Goal: Task Accomplishment & Management: Manage account settings

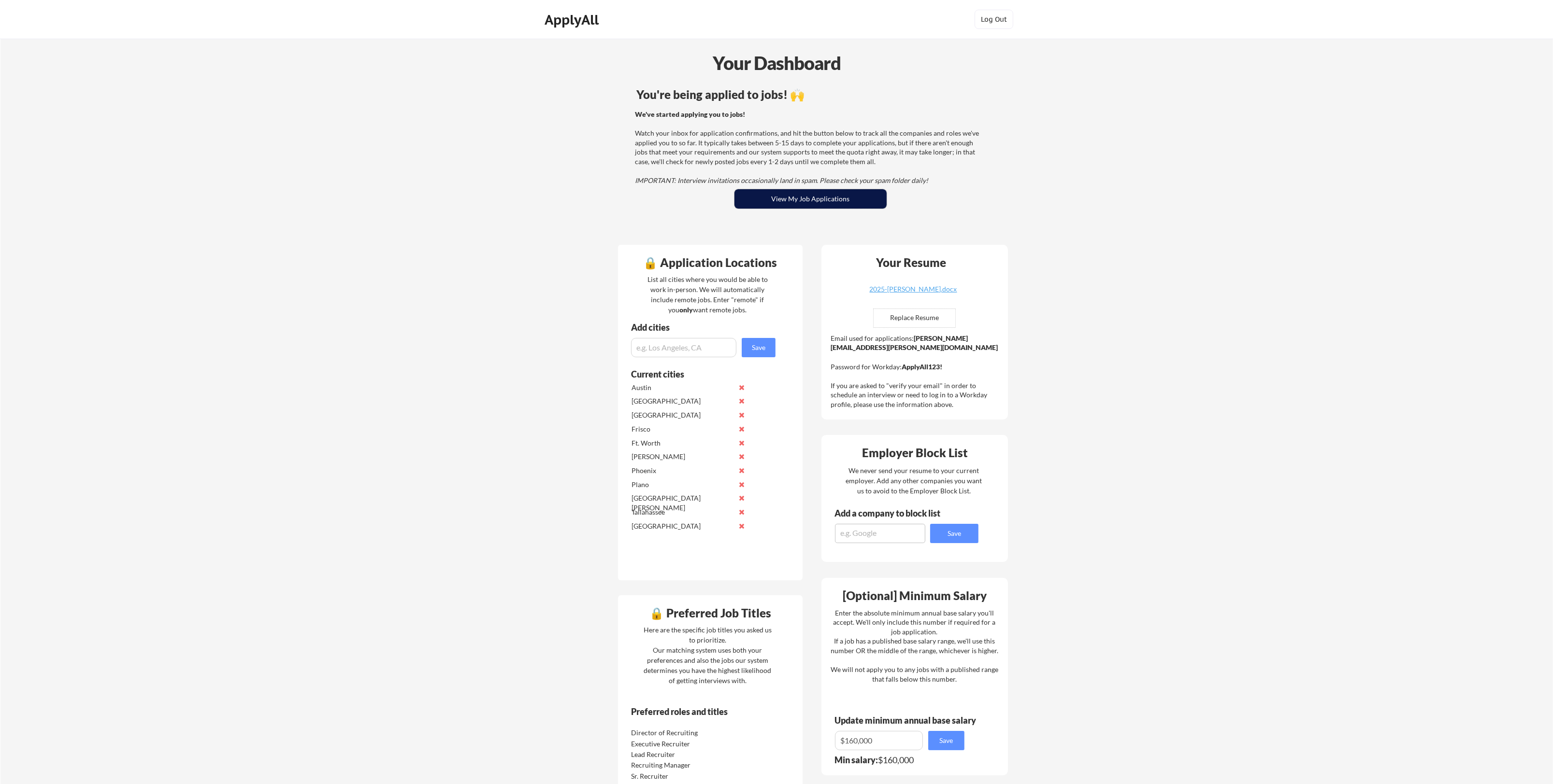
click at [811, 198] on button "View My Job Applications" at bounding box center [810, 199] width 152 height 20
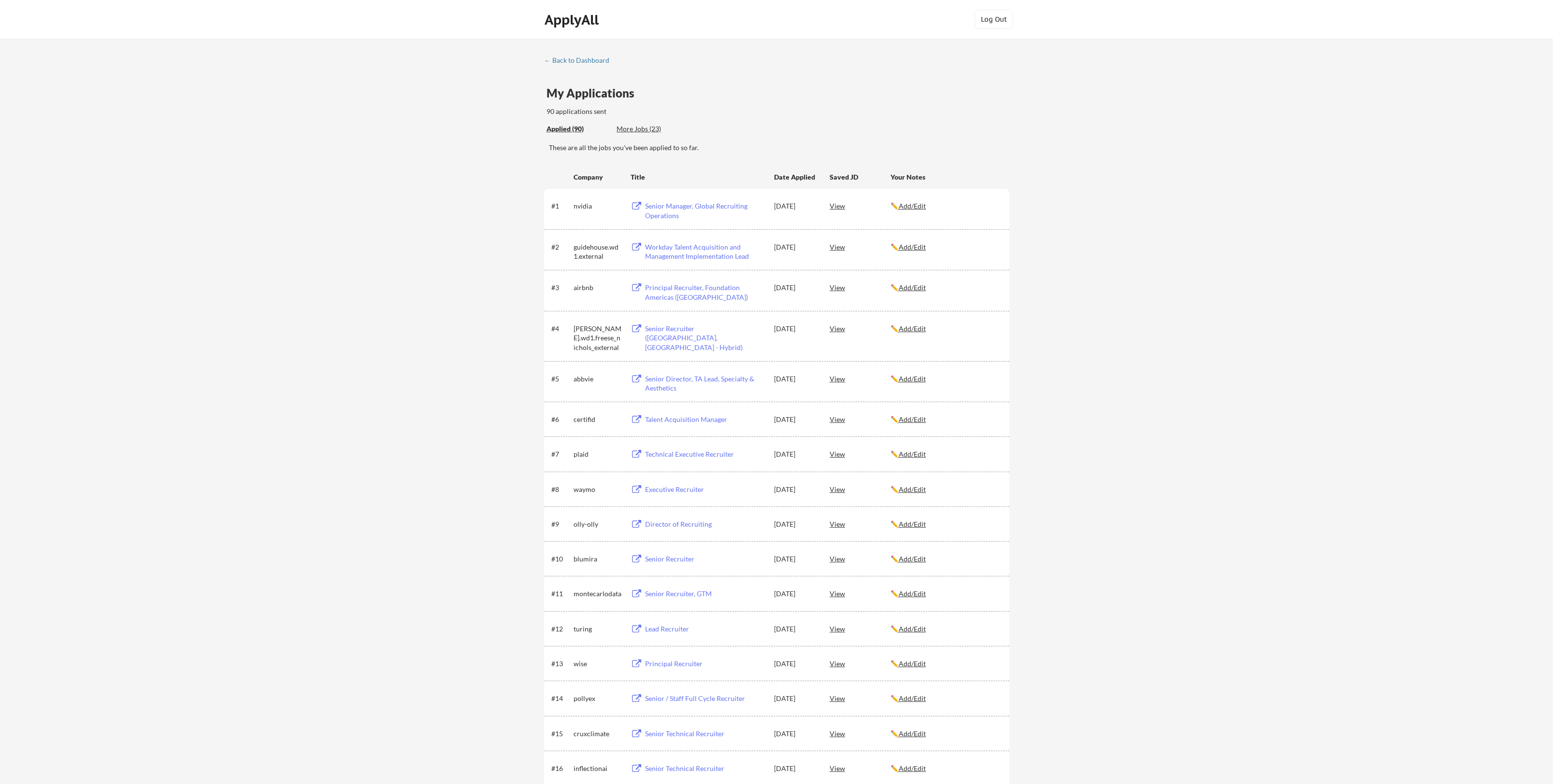
click at [840, 525] on div "View" at bounding box center [860, 524] width 61 height 17
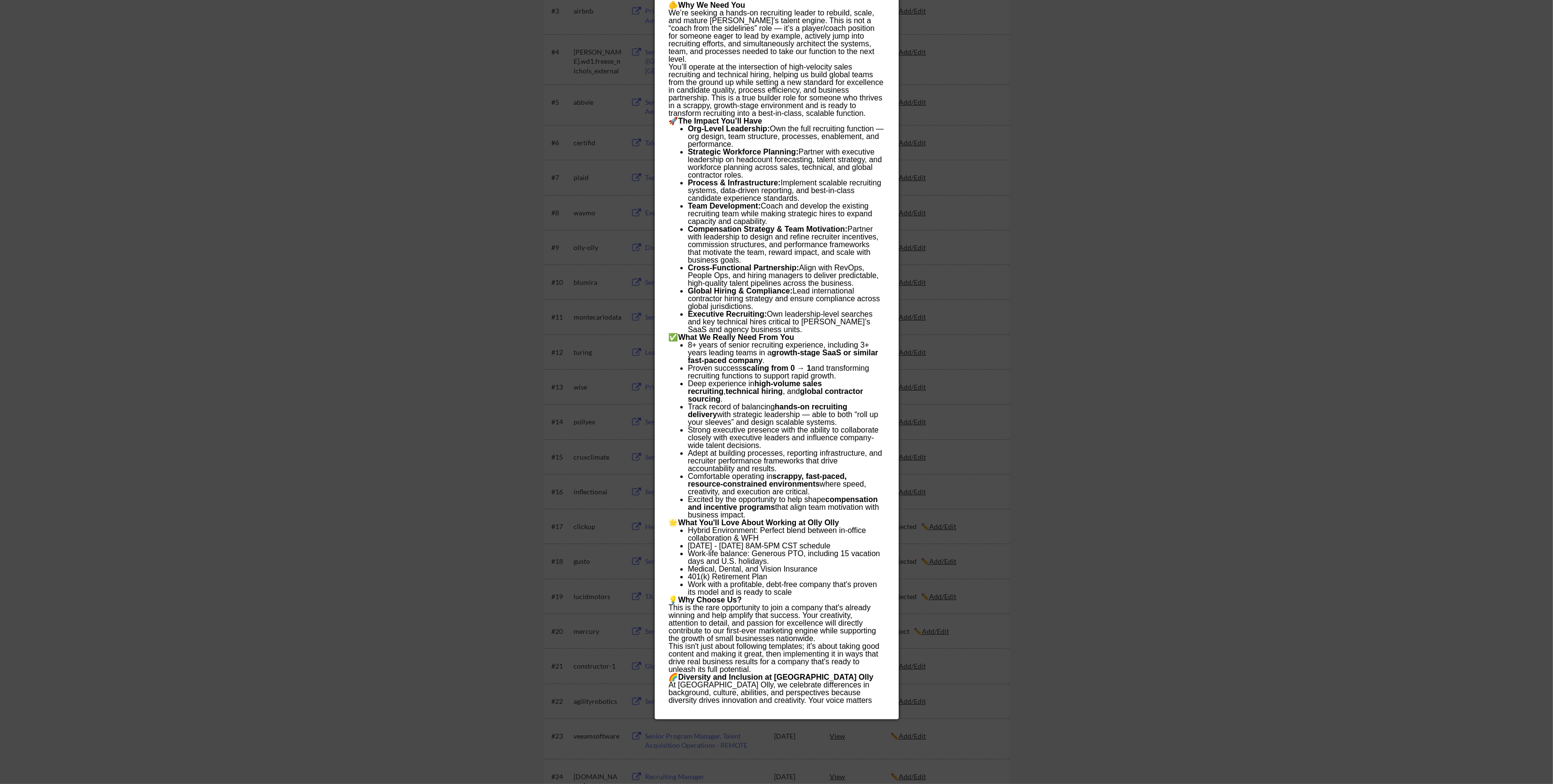
scroll to position [257, 0]
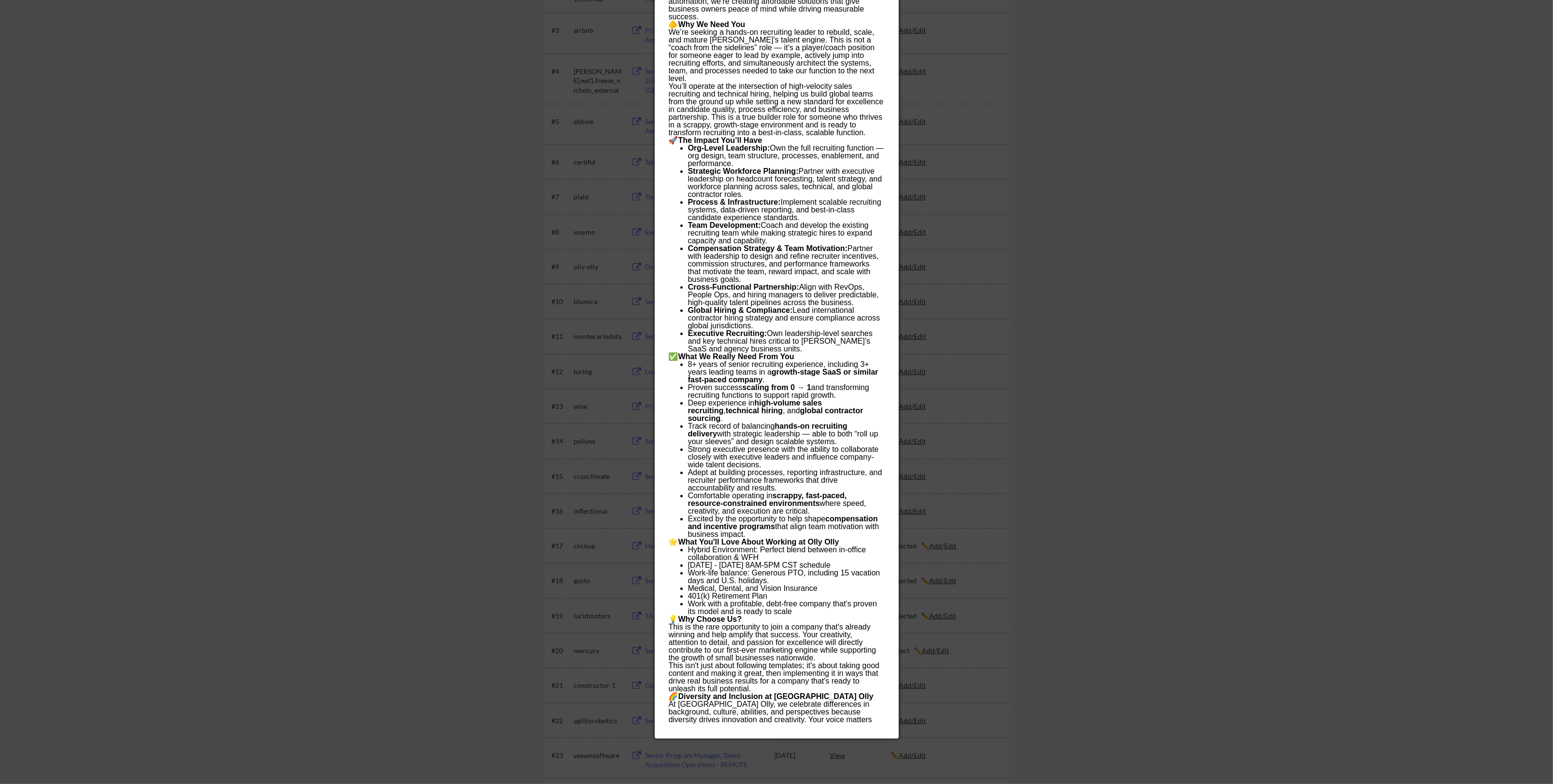
click at [476, 516] on div at bounding box center [776, 392] width 1553 height 784
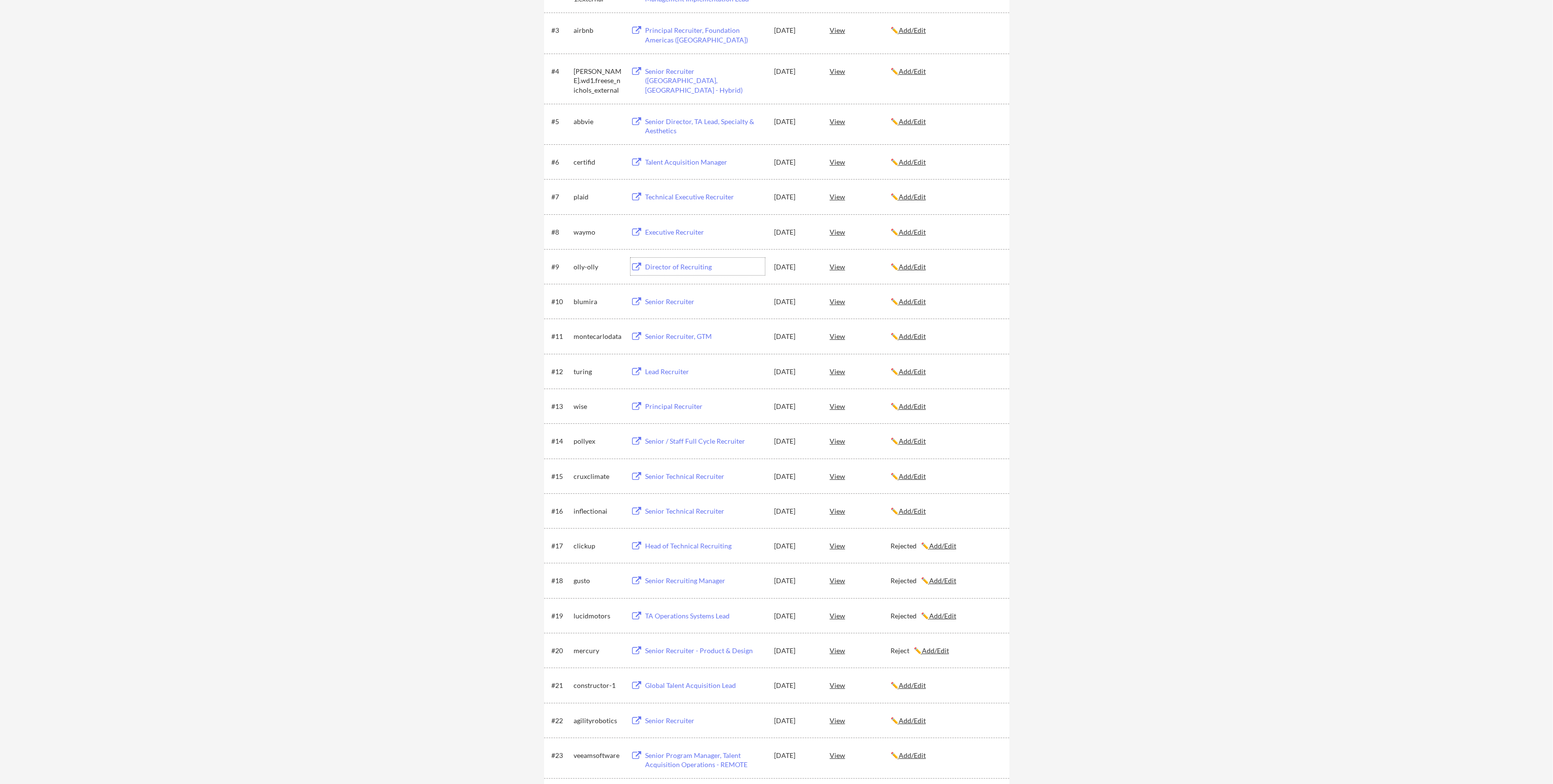
click at [675, 262] on div "Director of Recruiting" at bounding box center [705, 267] width 120 height 9
click at [916, 268] on u "Add/Edit" at bounding box center [912, 267] width 27 height 9
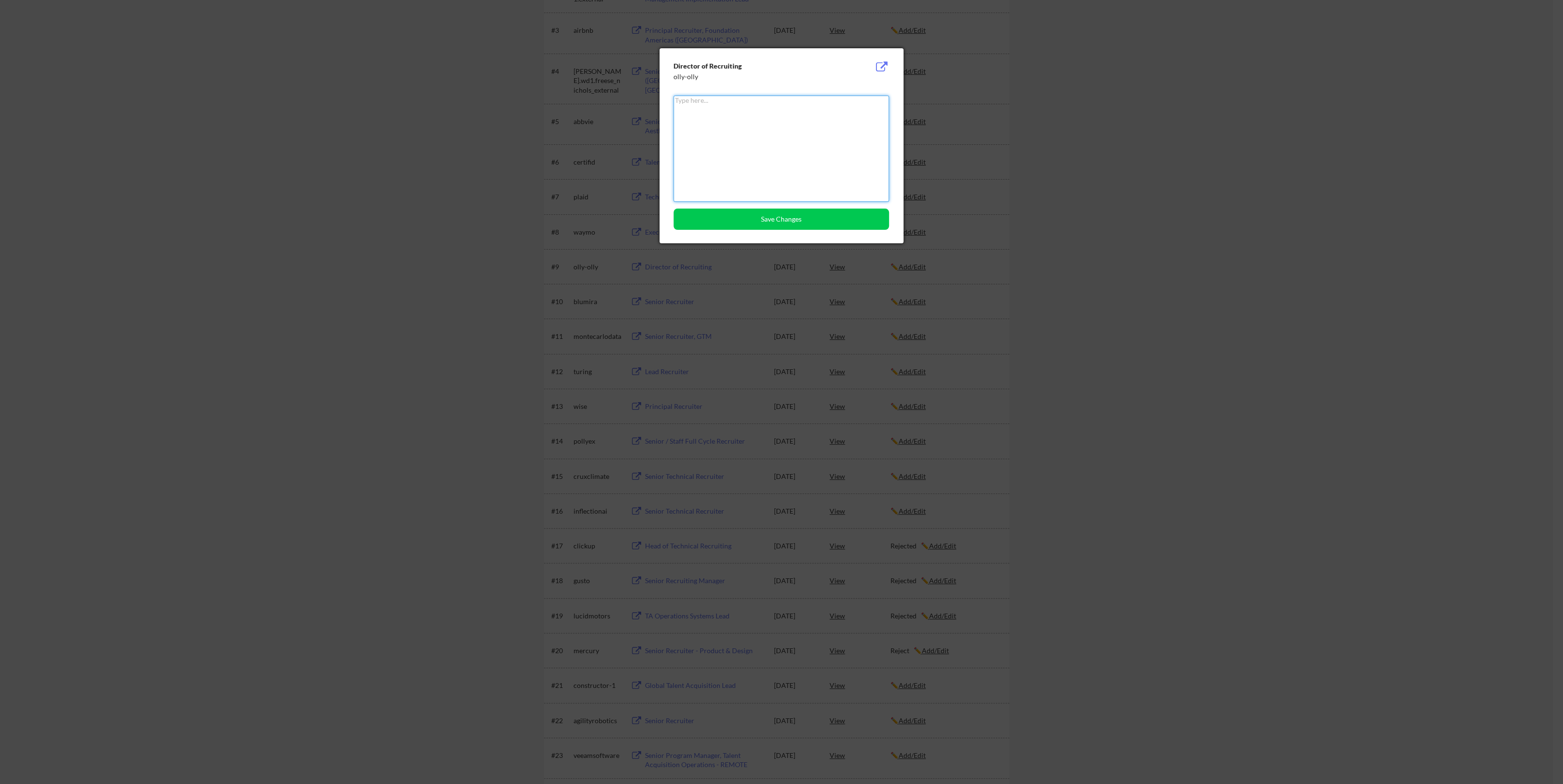
click at [811, 173] on textarea at bounding box center [781, 149] width 216 height 106
type textarea "Interest"
click at [802, 216] on button "Save Changes" at bounding box center [781, 219] width 216 height 21
